Goal: Task Accomplishment & Management: Use online tool/utility

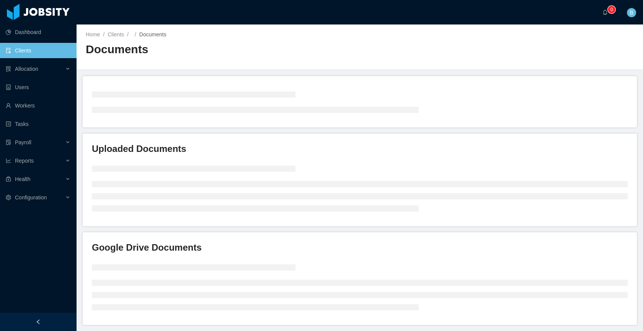
click at [31, 54] on link "Clients" at bounding box center [38, 50] width 65 height 15
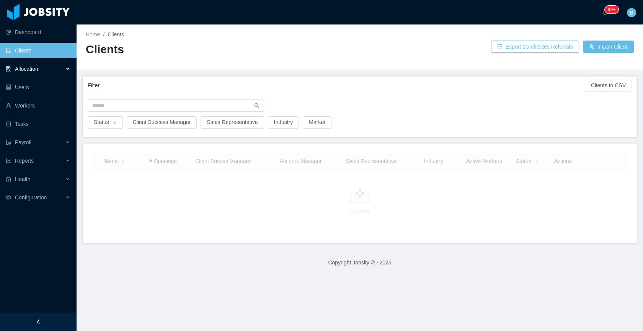
click at [27, 68] on span "Allocation" at bounding box center [26, 69] width 23 height 6
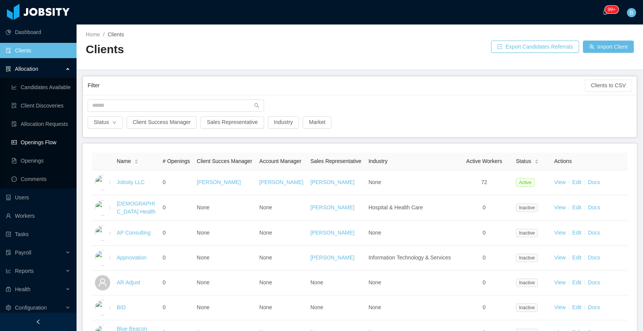
click at [38, 142] on link "Openings Flow" at bounding box center [40, 142] width 59 height 15
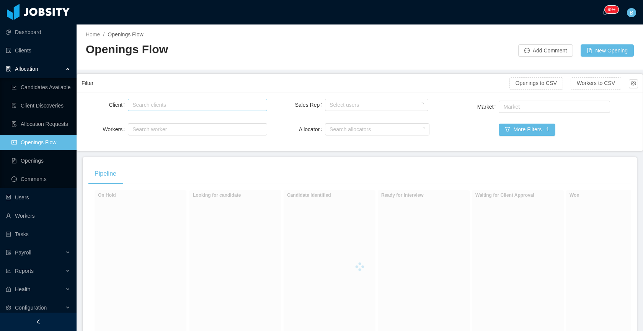
click at [185, 105] on div "Search clients" at bounding box center [195, 105] width 126 height 8
type input "****"
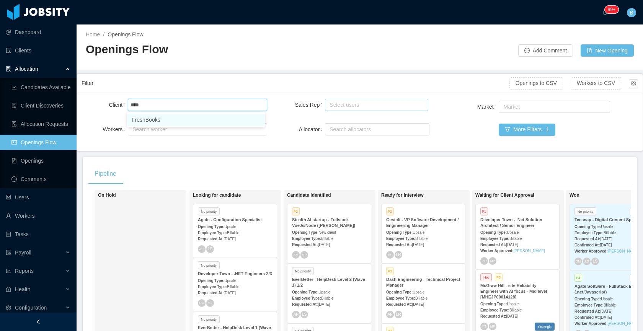
click at [182, 121] on li "FreshBooks" at bounding box center [196, 120] width 138 height 12
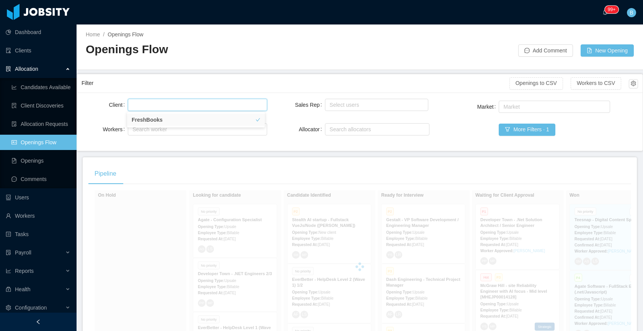
click at [424, 47] on div at bounding box center [439, 47] width 158 height 20
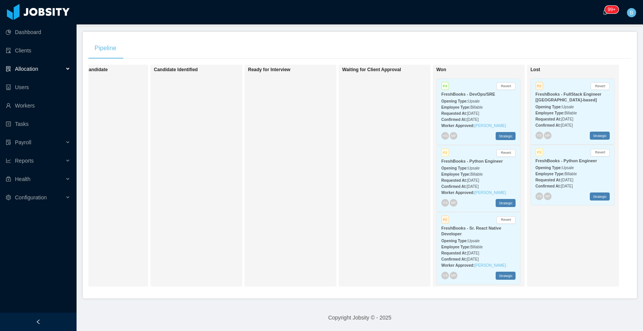
scroll to position [131, 0]
click at [339, 170] on div "Waiting for Client Approval" at bounding box center [385, 176] width 92 height 222
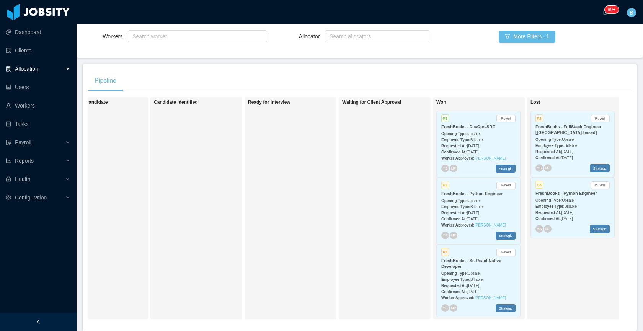
scroll to position [78, 0]
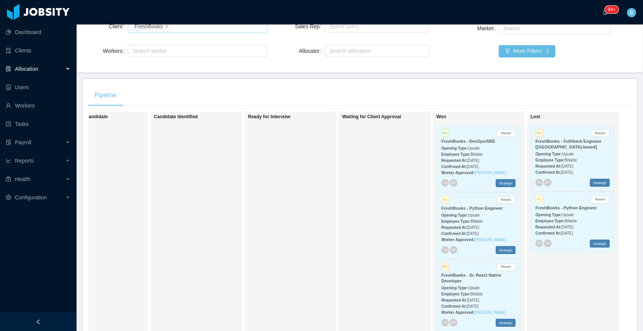
click at [205, 29] on div "Search clients FreshBooks" at bounding box center [196, 26] width 132 height 11
type input "*"
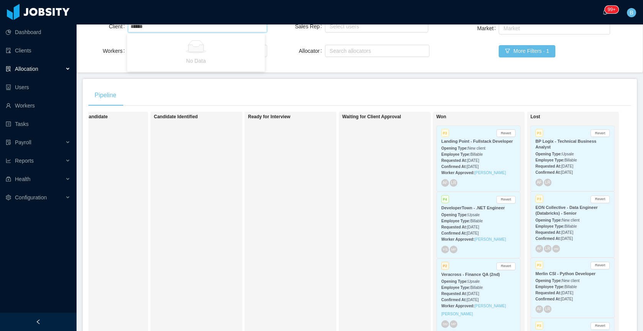
type input "*****"
click at [159, 42] on li "LowersRiskGroup" at bounding box center [196, 41] width 138 height 12
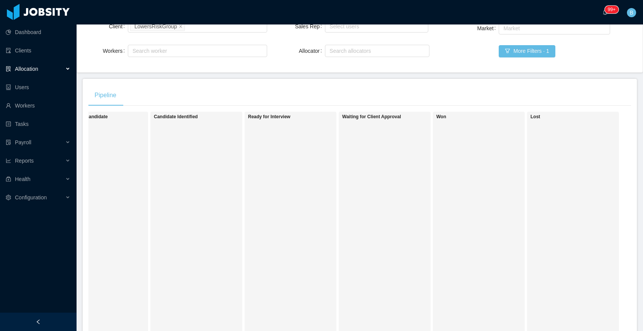
click at [631, 90] on div "Pipeline On Hold Looking for candidate Candidate Identified Ready for Interview…" at bounding box center [360, 212] width 554 height 267
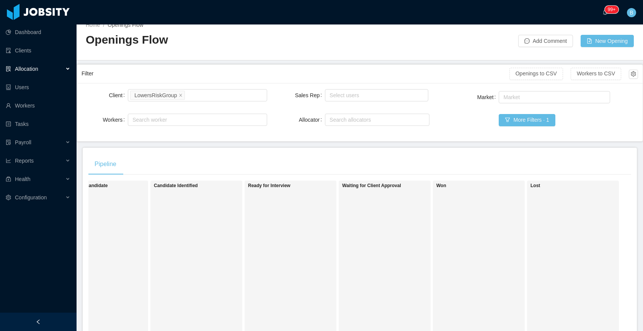
scroll to position [8, 0]
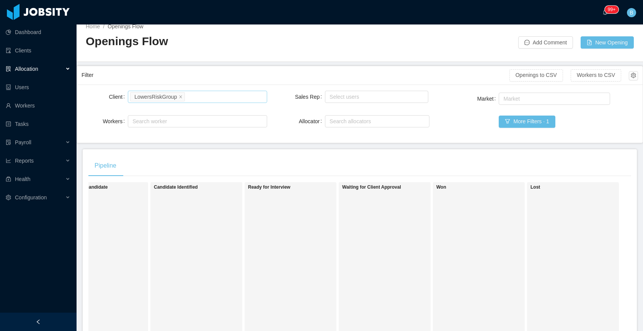
click at [213, 94] on div "Search clients LowersRiskGroup" at bounding box center [196, 96] width 132 height 11
type input "****"
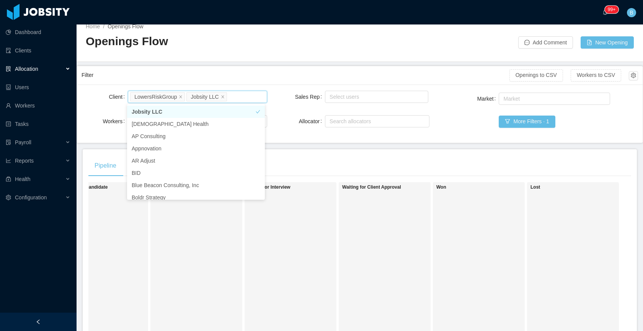
click at [183, 94] on li "LowersRiskGroup" at bounding box center [157, 96] width 55 height 9
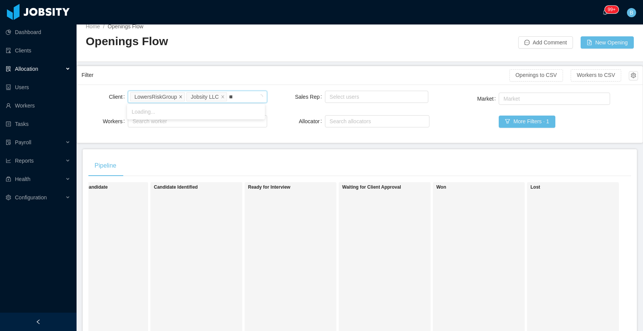
type input "****"
click at [167, 113] on li "Kenect" at bounding box center [196, 112] width 138 height 12
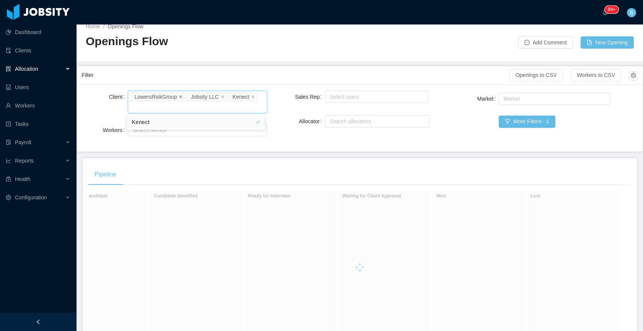
click at [180, 97] on icon "icon: close" at bounding box center [181, 97] width 4 height 4
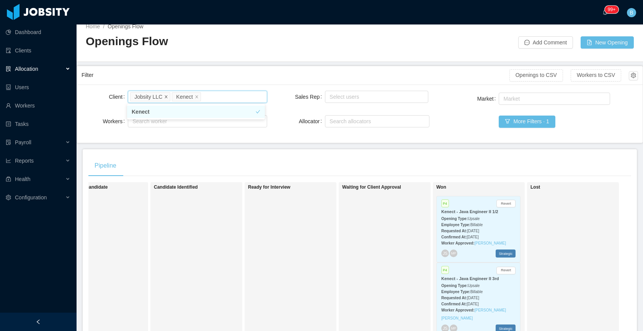
click at [165, 95] on icon "icon: close" at bounding box center [166, 97] width 4 height 4
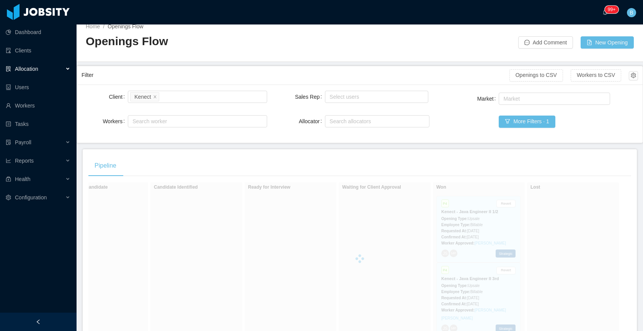
click at [202, 58] on div "Home / Openings Flow / Openings Flow Add Comment New Opening" at bounding box center [360, 39] width 566 height 46
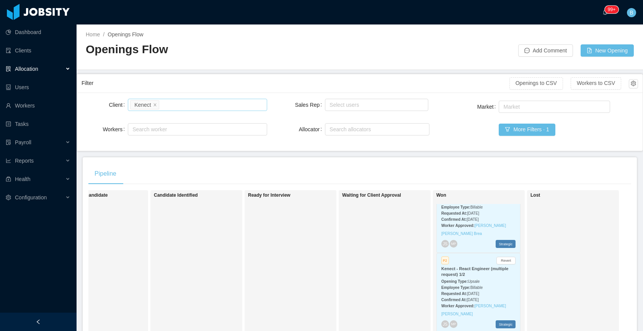
click at [191, 99] on div "Search clients Kenect" at bounding box center [196, 104] width 132 height 11
click at [191, 100] on div "Search clients Kenect" at bounding box center [196, 104] width 132 height 11
type input "******"
click at [164, 116] on li "Ascendle" at bounding box center [196, 120] width 138 height 12
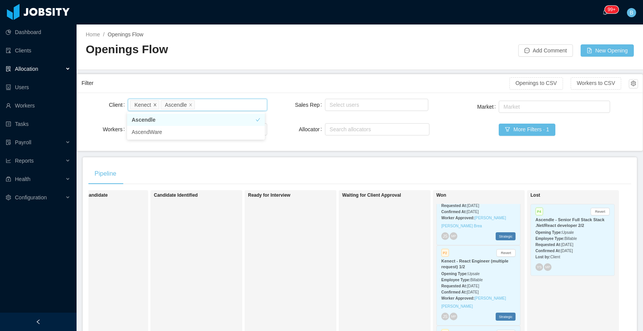
click at [154, 105] on icon "icon: close" at bounding box center [155, 105] width 4 height 4
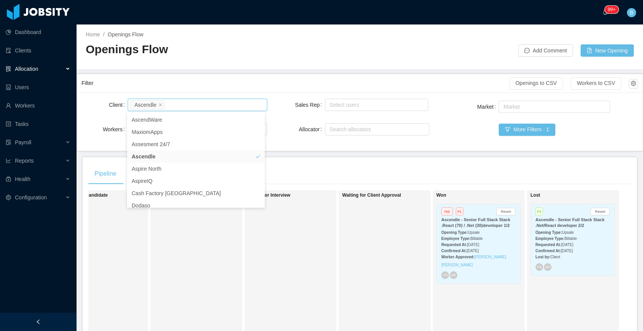
click at [222, 70] on main "Home / Openings Flow / Openings Flow Add Comment New Opening Filter Openings to…" at bounding box center [360, 177] width 566 height 307
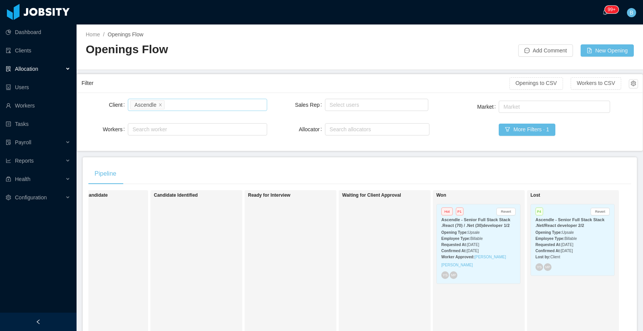
click at [192, 106] on div "Search clients Ascendle" at bounding box center [196, 104] width 132 height 11
type input "*****"
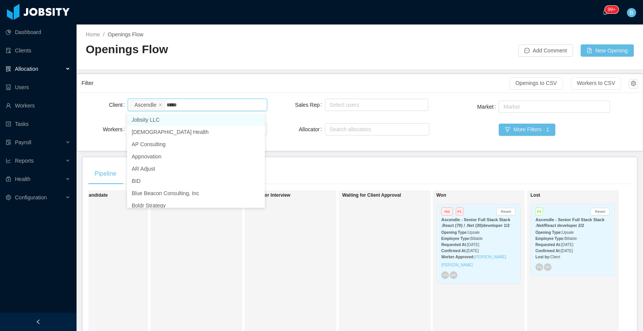
click at [179, 120] on li "Jobsity LLC" at bounding box center [196, 120] width 138 height 12
click at [160, 103] on icon "icon: close" at bounding box center [160, 105] width 4 height 4
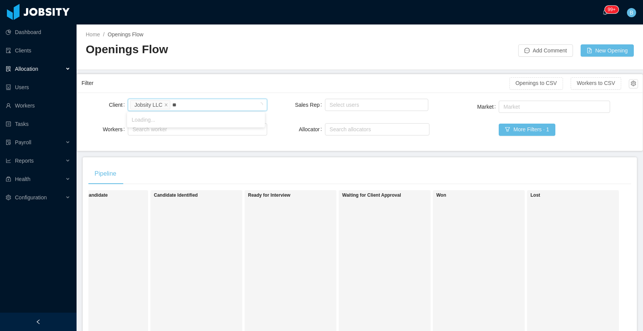
type input "***"
click at [171, 120] on li "Aldoa" at bounding box center [196, 120] width 138 height 12
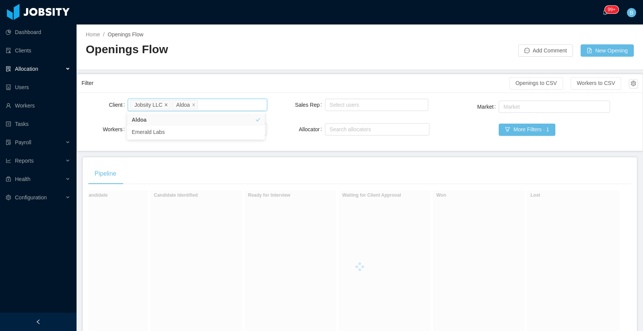
click at [167, 103] on icon "icon: close" at bounding box center [166, 105] width 4 height 4
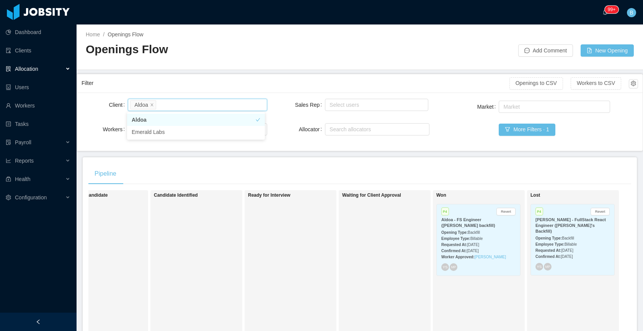
click at [187, 105] on div "Search clients [PERSON_NAME]" at bounding box center [196, 104] width 132 height 11
type input "*********"
click at [165, 117] on li "Developer Town" at bounding box center [196, 120] width 138 height 12
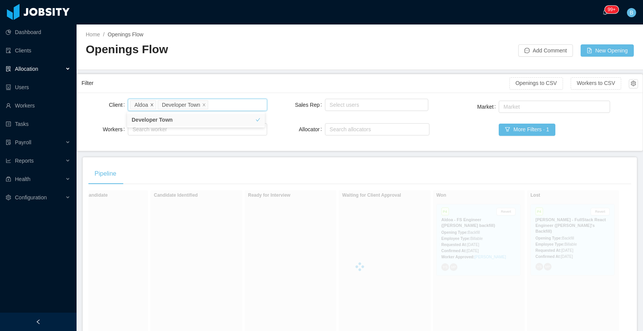
click at [150, 106] on icon "icon: close" at bounding box center [152, 105] width 4 height 4
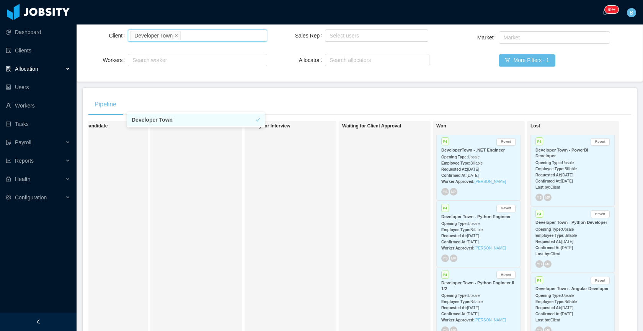
scroll to position [68, 0]
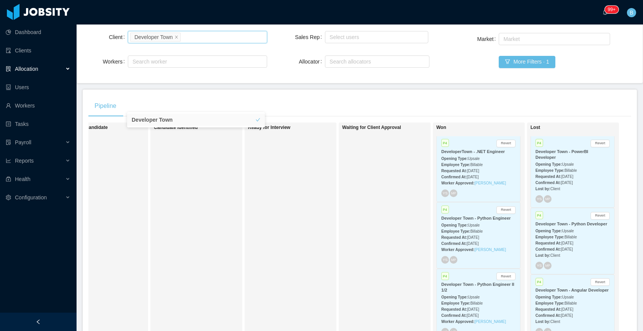
click at [197, 33] on div "Search clients Developer Town" at bounding box center [196, 36] width 132 height 11
type input "*"
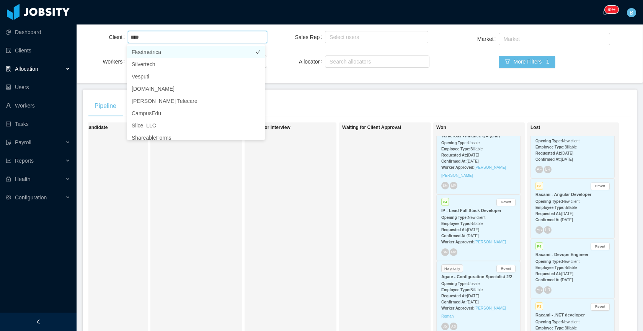
type input "****"
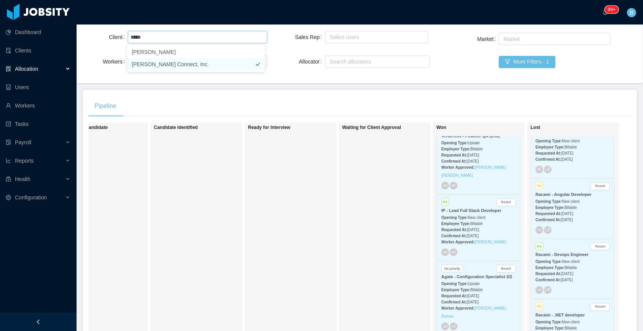
click at [152, 64] on li "[PERSON_NAME] Connect, Inc." at bounding box center [196, 64] width 138 height 12
click at [153, 51] on li "[PERSON_NAME]" at bounding box center [196, 52] width 138 height 12
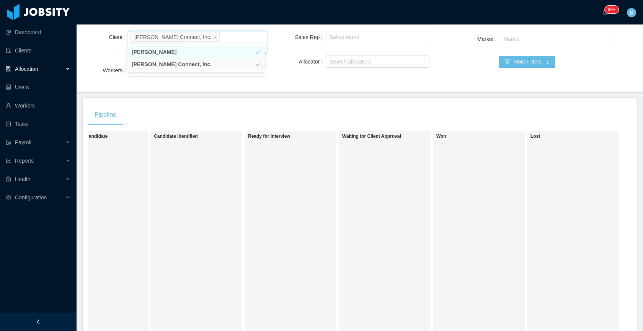
click at [352, 211] on div "Waiting for Client Approval" at bounding box center [395, 242] width 107 height 215
